Goal: Navigation & Orientation: Find specific page/section

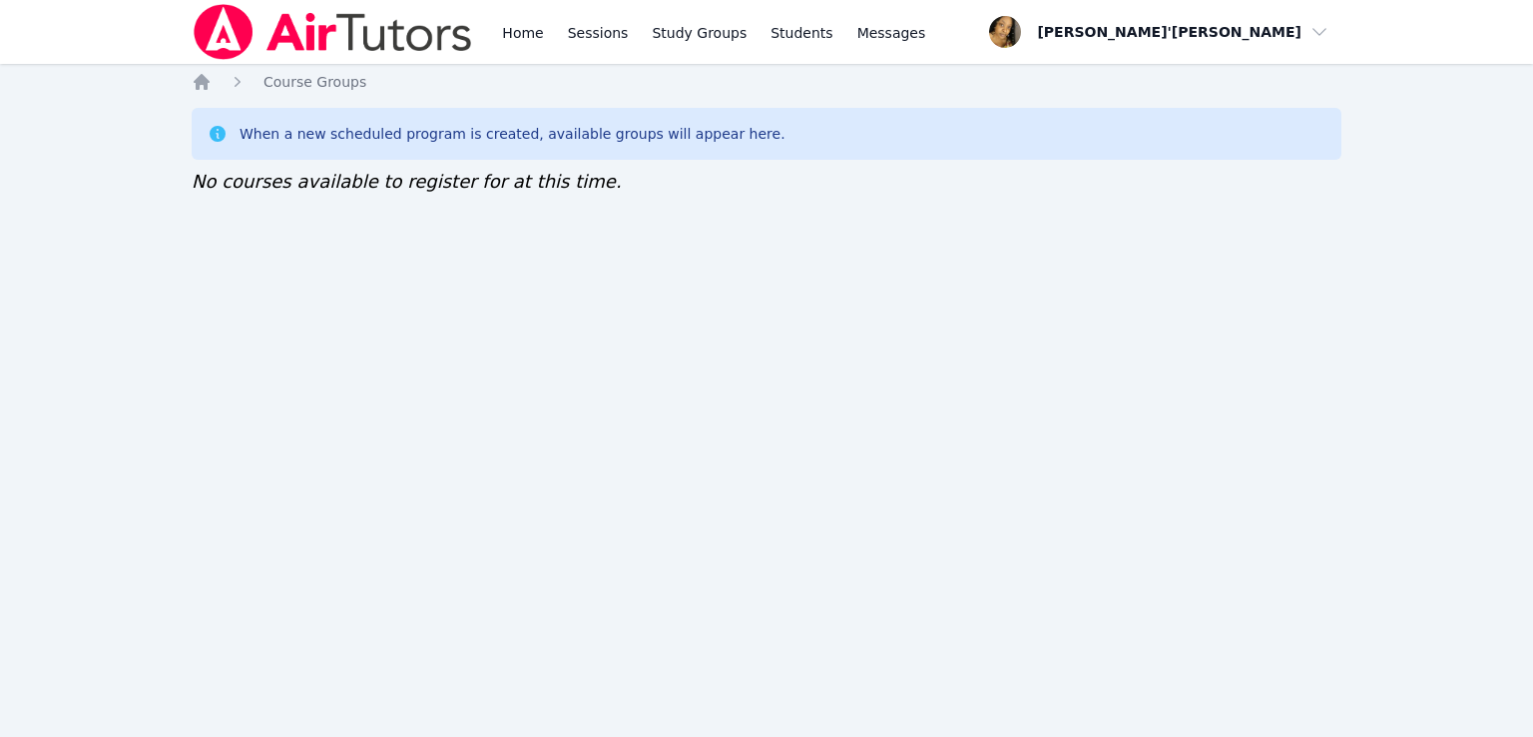
click at [320, 311] on div "Home Sessions Study Groups Students Messages Open user menu Lee'Tayna Hostick O…" at bounding box center [766, 368] width 1533 height 737
click at [998, 576] on div "Home Sessions Study Groups Students Messages Open user menu Lee'Tayna Hostick O…" at bounding box center [766, 368] width 1533 height 737
click at [3, 349] on div "Home Sessions Study Groups Students Messages Open user menu Lee'Tayna Hostick O…" at bounding box center [766, 368] width 1533 height 737
click at [163, 111] on div "Home Sessions Study Groups Students Messages Open user menu Lee'Tayna Hostick O…" at bounding box center [766, 368] width 1533 height 737
click at [787, 437] on div "Home Sessions Study Groups Students Messages Open user menu Lee'Tayna Hostick O…" at bounding box center [766, 368] width 1533 height 737
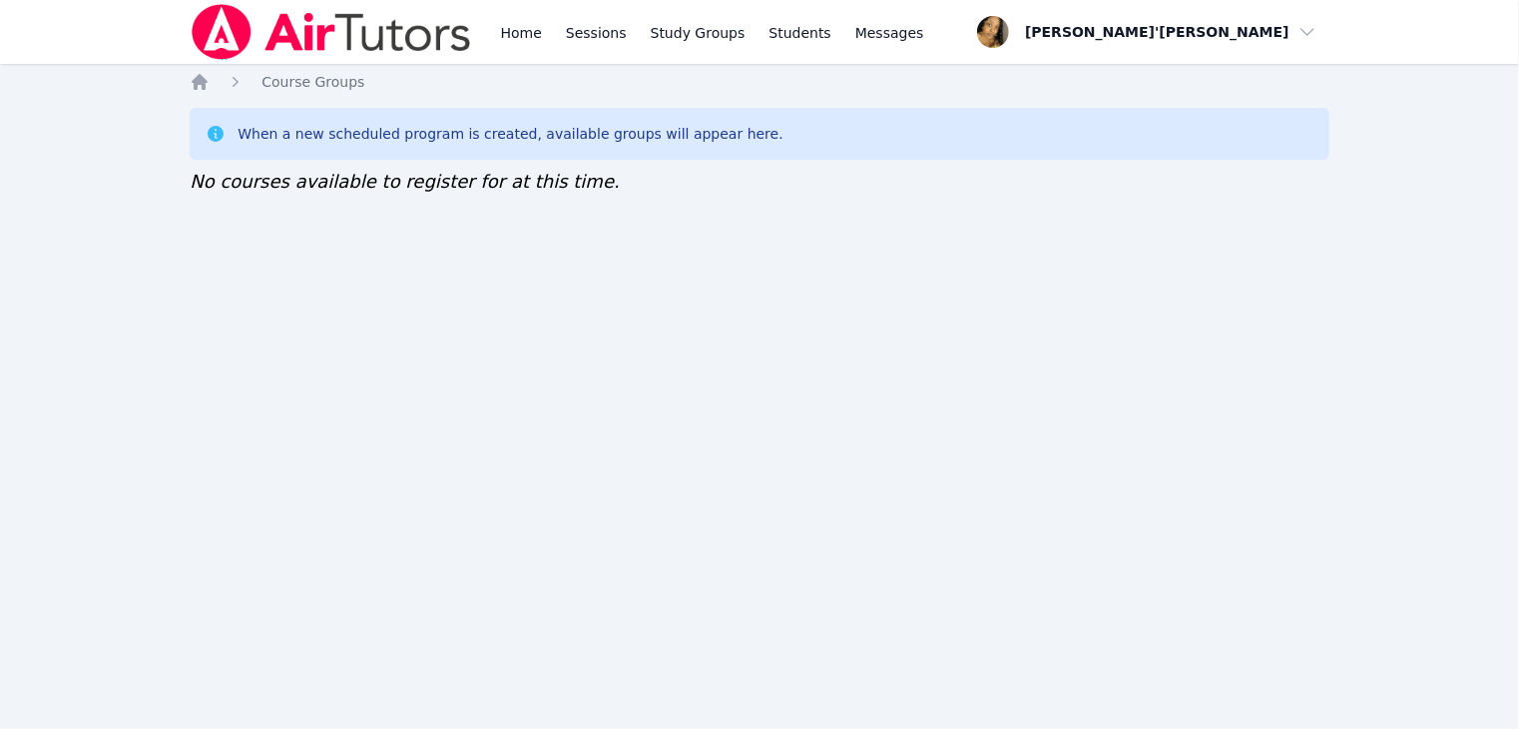
click at [136, 412] on div "Home Sessions Study Groups Students Messages Open user menu Lee'Tayna Hostick O…" at bounding box center [759, 364] width 1519 height 729
click at [69, 395] on div "Home Sessions Study Groups Students Messages Open user menu Lee'Tayna Hostick O…" at bounding box center [759, 364] width 1519 height 729
click at [386, 113] on div "When a new scheduled program is created, available groups will appear here." at bounding box center [760, 134] width 1140 height 52
click at [522, 34] on link "Home" at bounding box center [521, 32] width 49 height 64
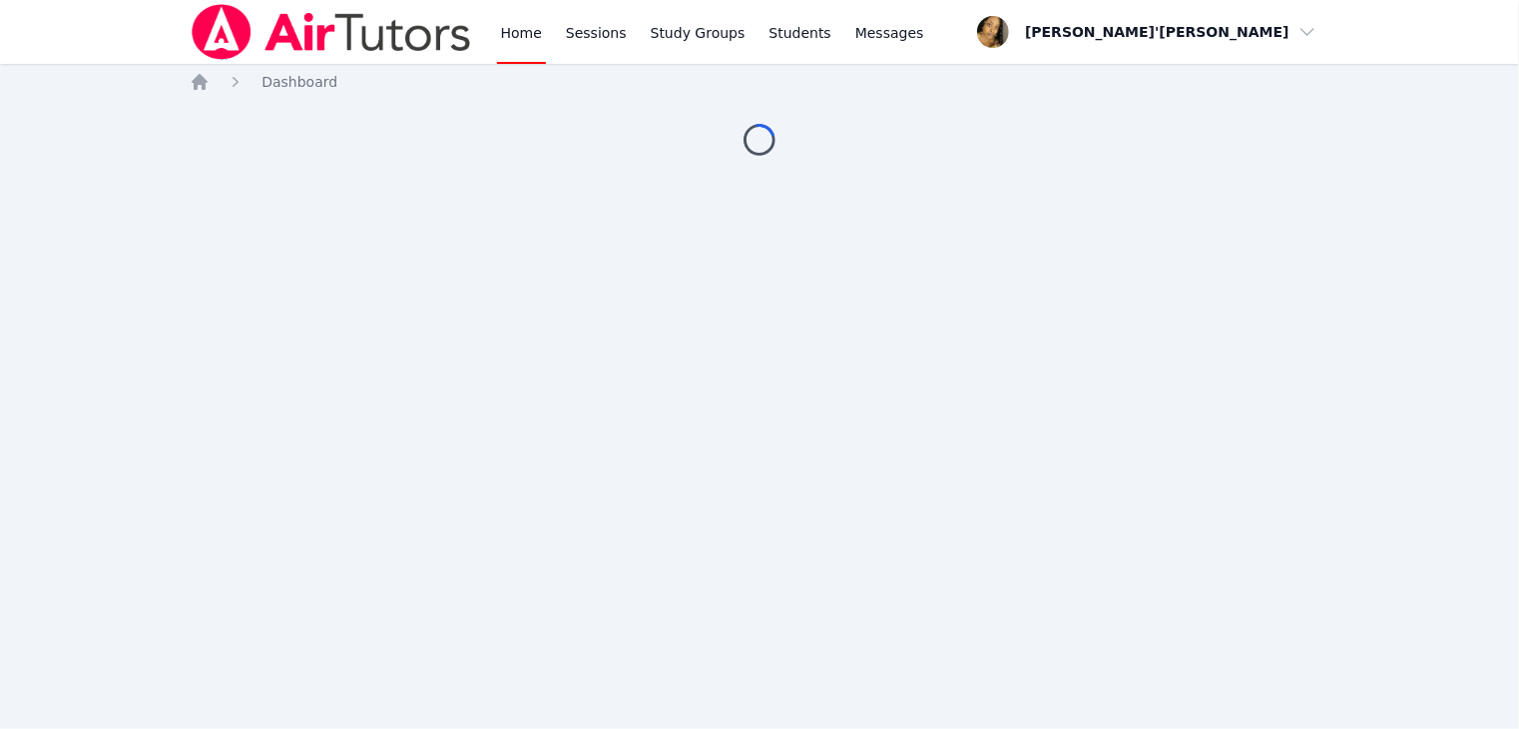
click at [470, 65] on div "Home Sessions Study Groups Students Messages Open user menu Lee'Tayna Hostick O…" at bounding box center [759, 364] width 1519 height 729
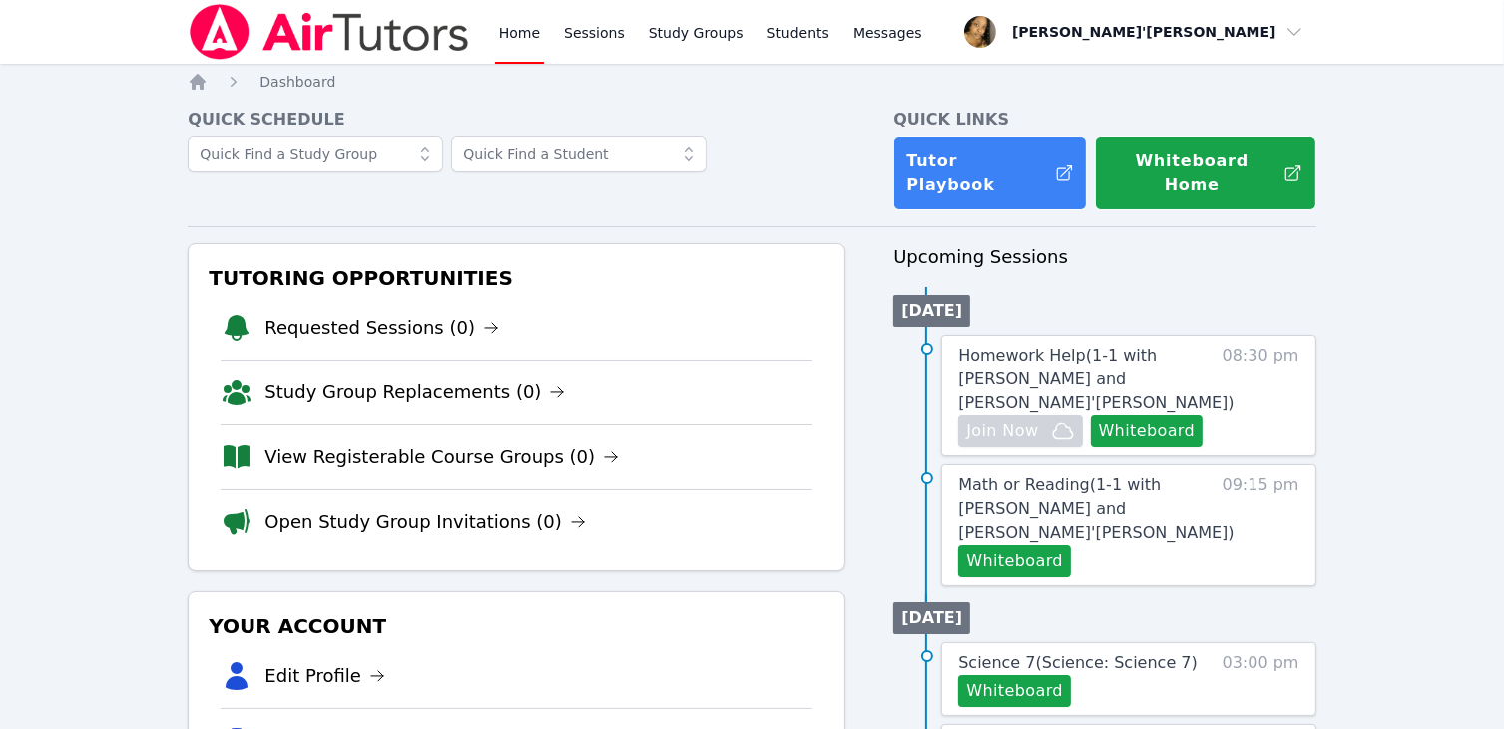
click at [193, 251] on div "Tutoring Opportunities Requested Sessions (0) Study Group Replacements (0) View…" at bounding box center [517, 407] width 658 height 328
